Goal: Transaction & Acquisition: Purchase product/service

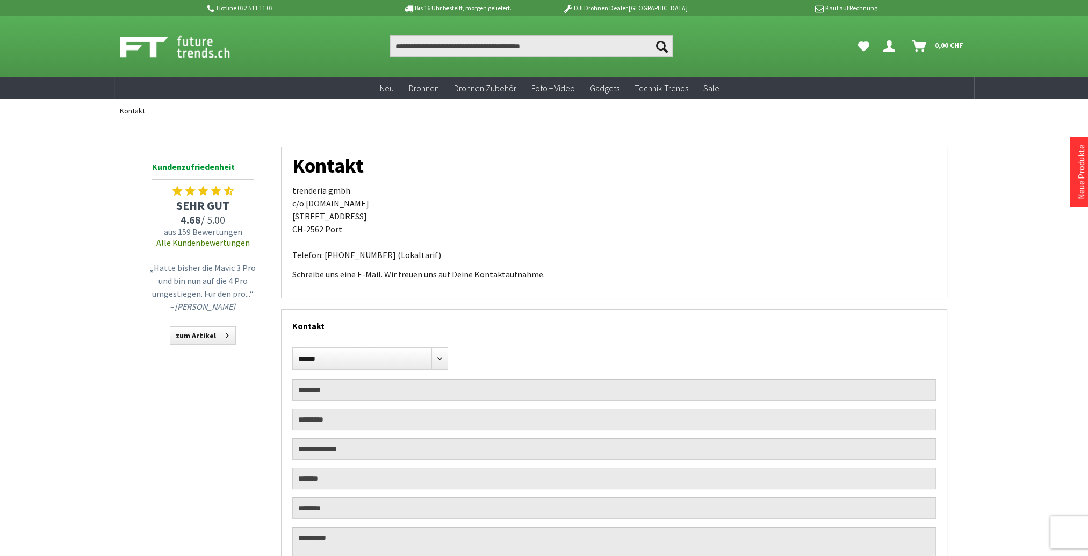
click at [930, 42] on link "Warenkorb 0 0,00 CHF" at bounding box center [938, 45] width 61 height 21
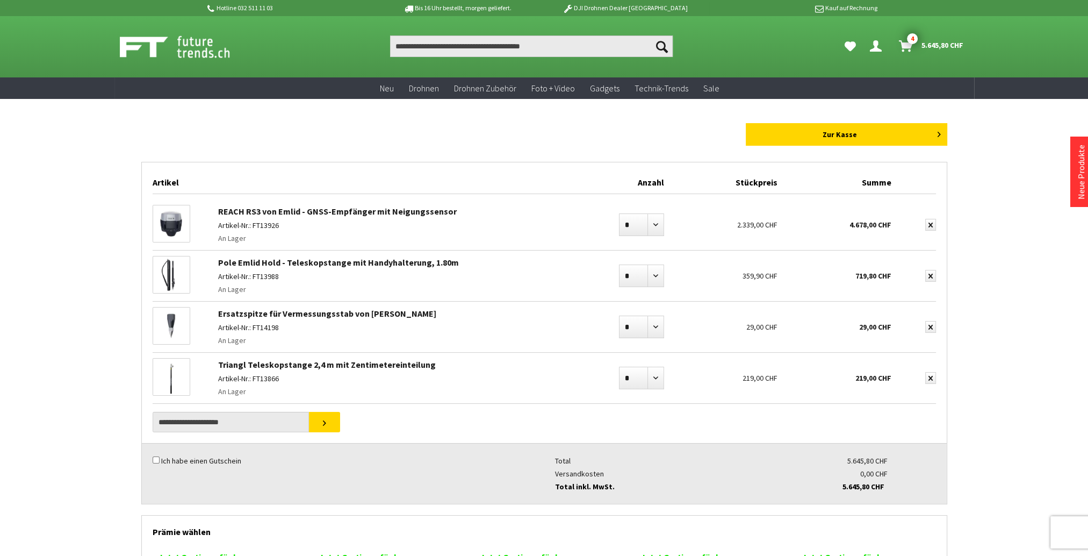
click at [540, 413] on div "Artikel Anzahl Stückpreis Summe REACH RS3 von Emlid - GNSS-Empfänger mit Neigun…" at bounding box center [544, 333] width 806 height 342
click at [934, 327] on button "submit" at bounding box center [931, 327] width 11 height 12
